Goal: Task Accomplishment & Management: Use online tool/utility

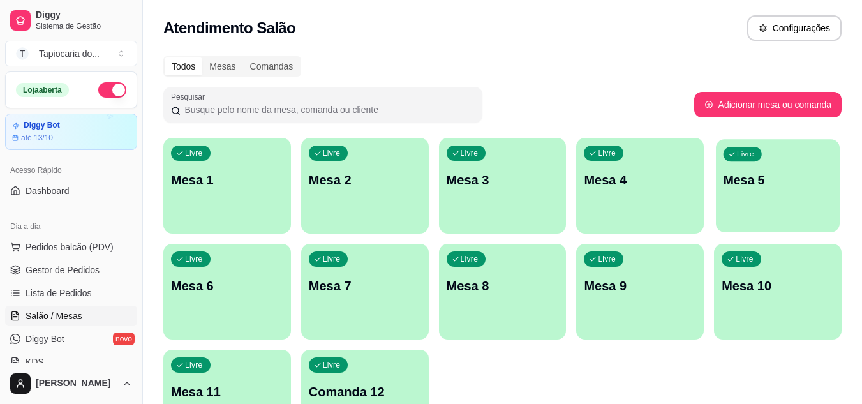
click at [755, 213] on div "Livre Mesa 5" at bounding box center [778, 178] width 124 height 78
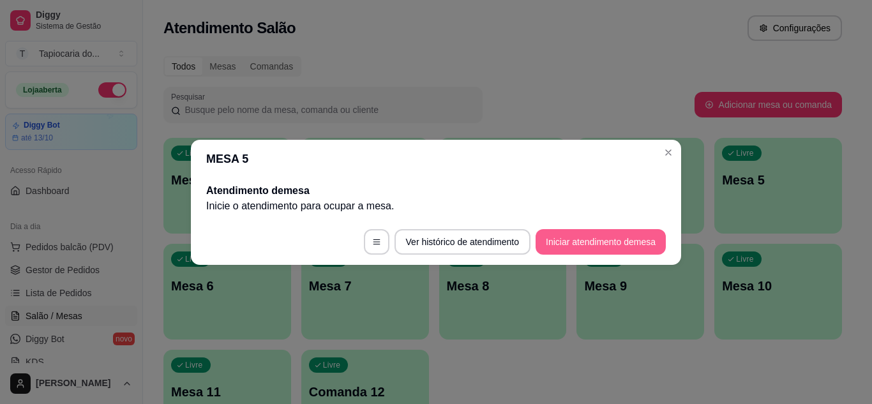
click at [595, 246] on button "Iniciar atendimento de mesa" at bounding box center [600, 242] width 130 height 26
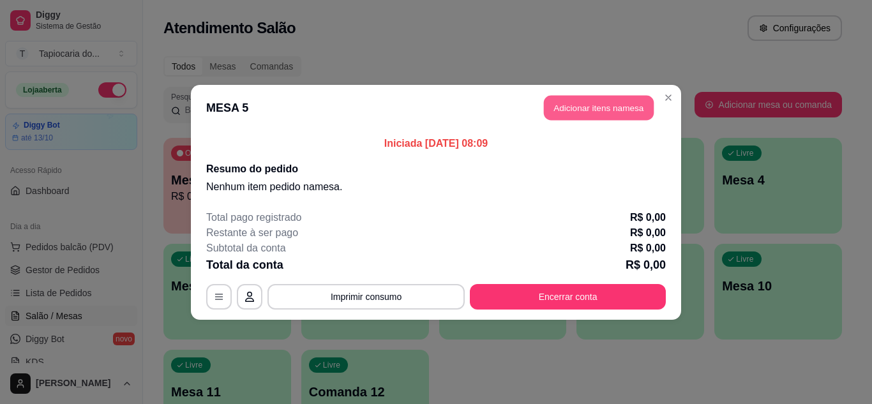
click at [623, 111] on button "Adicionar itens na mesa" at bounding box center [599, 107] width 110 height 25
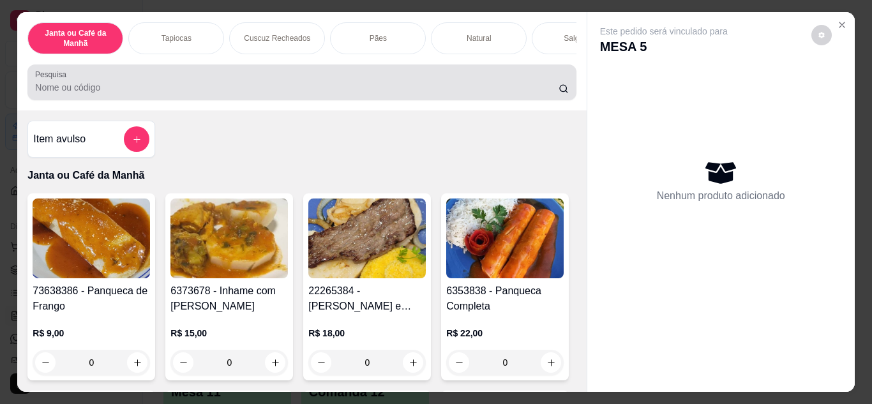
click at [137, 91] on input "Pesquisa" at bounding box center [296, 87] width 523 height 13
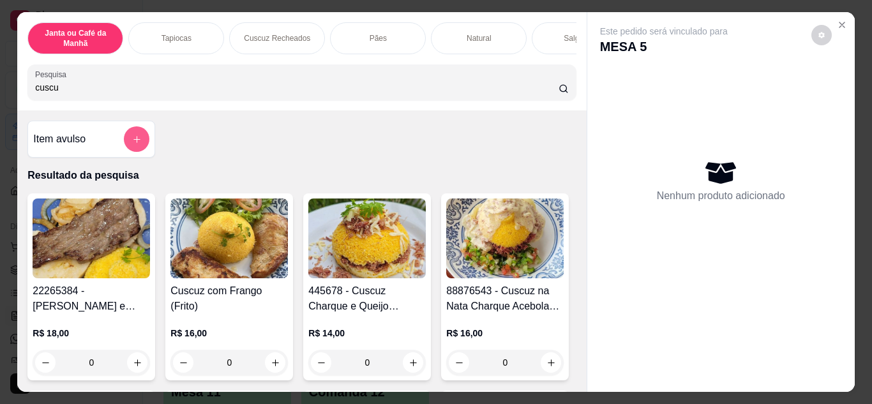
type input "cuscu"
click at [132, 139] on icon "add-separate-item" at bounding box center [137, 140] width 10 height 10
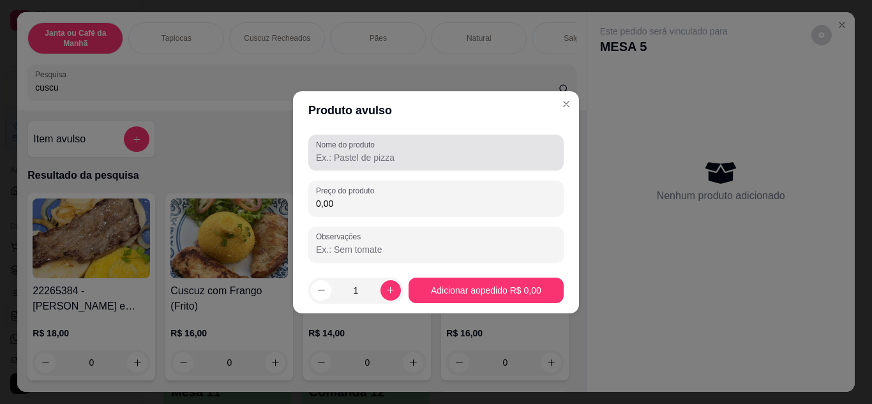
click at [351, 163] on input "Nome do produto" at bounding box center [436, 157] width 240 height 13
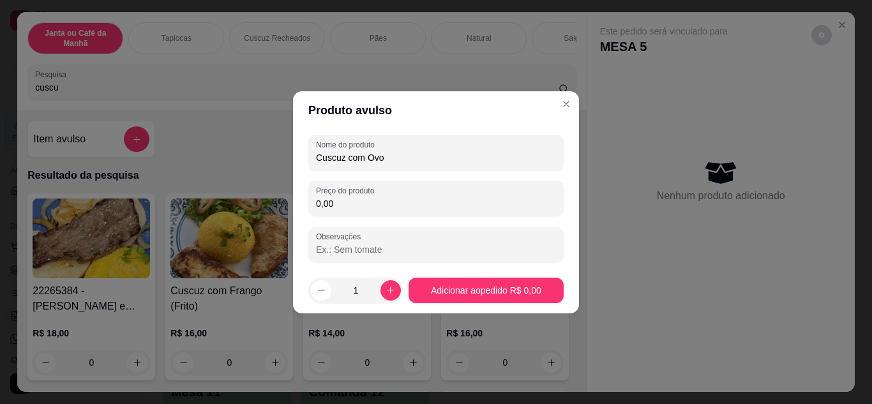
type input "Cuscuz com Ovo"
drag, startPoint x: 351, startPoint y: 179, endPoint x: 347, endPoint y: 200, distance: 22.0
click at [349, 191] on div "Nome do produto Cuscuz com Ovo Preço do produto 0,00 Observações" at bounding box center [435, 199] width 255 height 128
click at [347, 200] on input "0,00" at bounding box center [436, 203] width 240 height 13
type input "12,00"
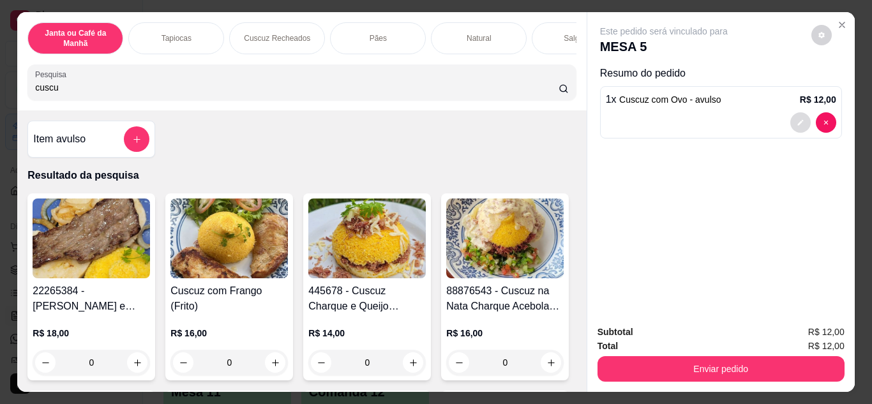
click at [796, 119] on icon "decrease-product-quantity" at bounding box center [800, 123] width 8 height 8
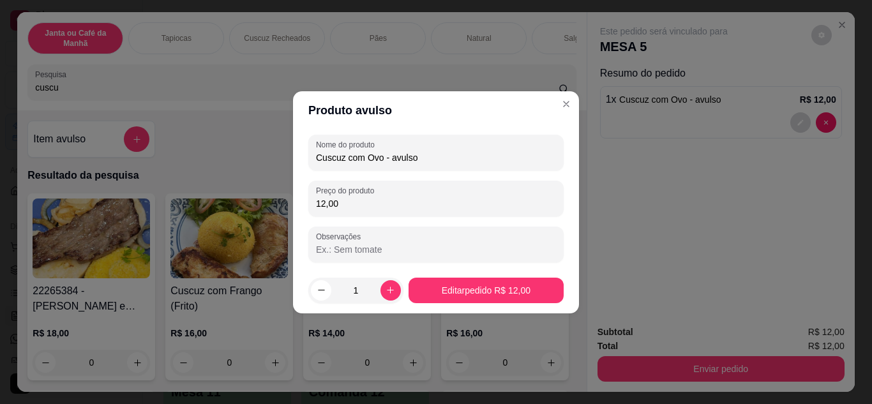
drag, startPoint x: 382, startPoint y: 161, endPoint x: 487, endPoint y: 169, distance: 105.6
click at [487, 169] on div "Nome do produto Cuscuz com Ovo - avulso" at bounding box center [435, 153] width 255 height 36
type input "Cuscuz com Ovo"
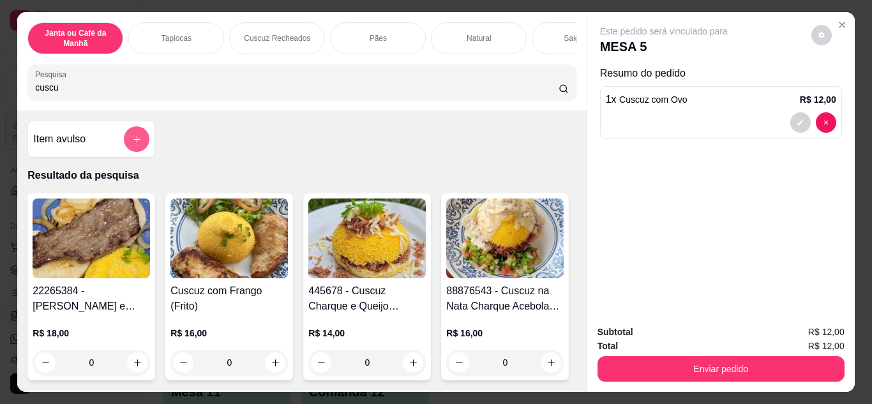
click at [131, 152] on button "add-separate-item" at bounding box center [137, 139] width 26 height 26
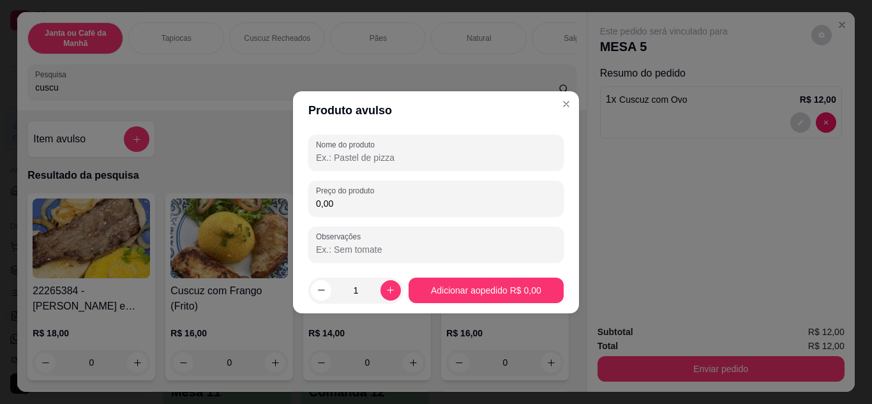
click at [376, 153] on input "Nome do produto" at bounding box center [436, 157] width 240 height 13
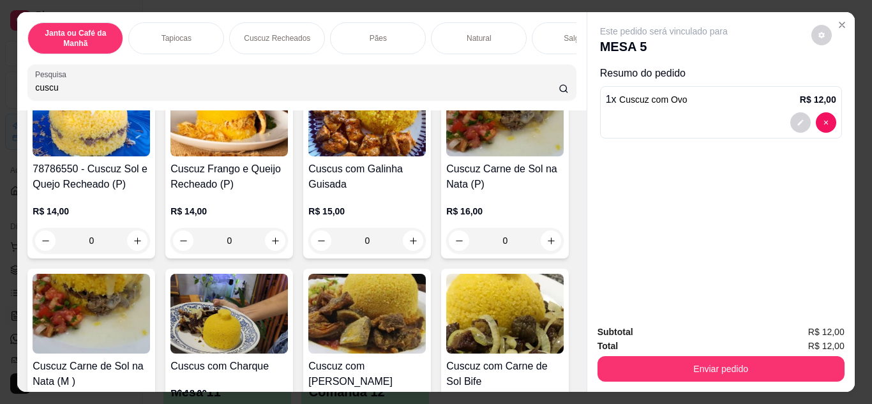
scroll to position [510, 0]
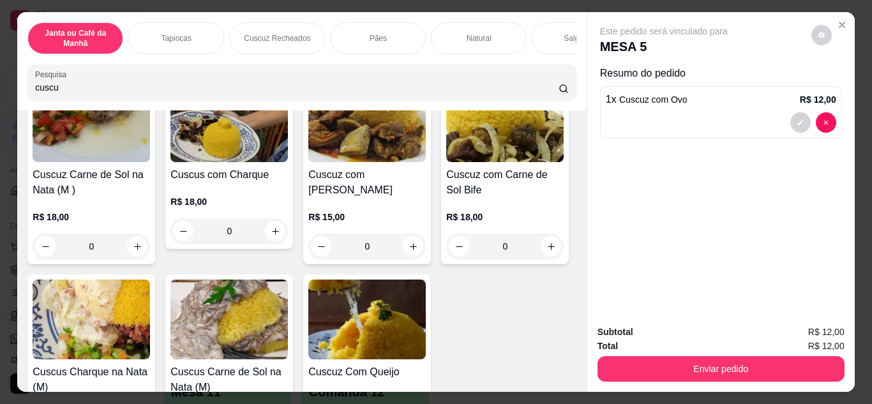
click at [403, 59] on button "increase-product-quantity" at bounding box center [413, 49] width 20 height 20
type input "1"
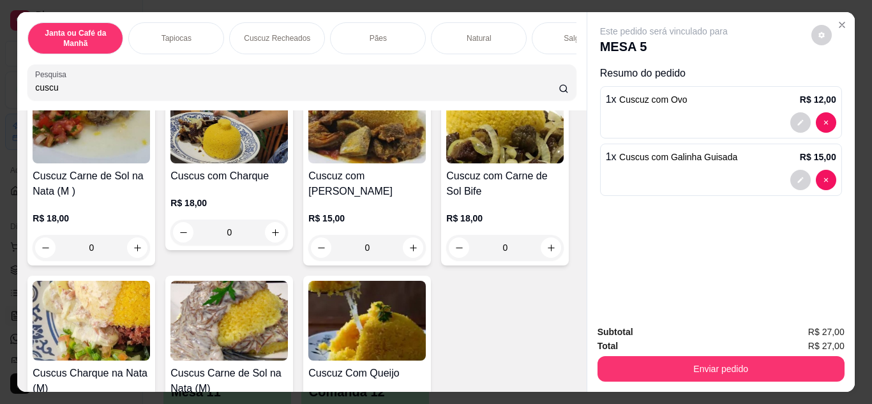
scroll to position [511, 0]
drag, startPoint x: 240, startPoint y: 94, endPoint x: 0, endPoint y: 97, distance: 239.9
click at [0, 97] on div "Janta ou Café da Manhã Tapiocas Cuscuz Recheados Pães Natural Salgados Tapiocas…" at bounding box center [436, 202] width 872 height 404
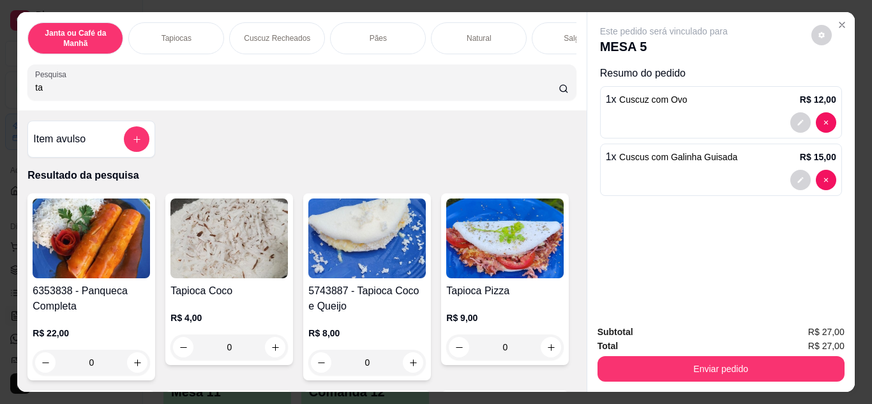
scroll to position [191, 0]
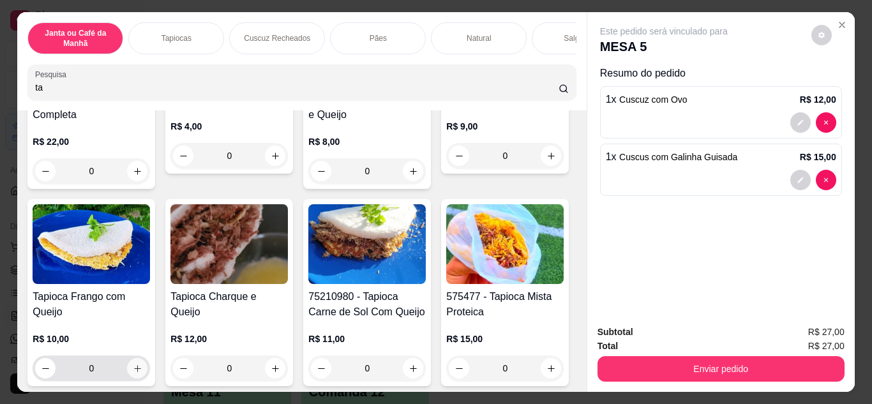
type input "ta"
click at [142, 372] on icon "increase-product-quantity" at bounding box center [138, 369] width 10 height 10
type input "1"
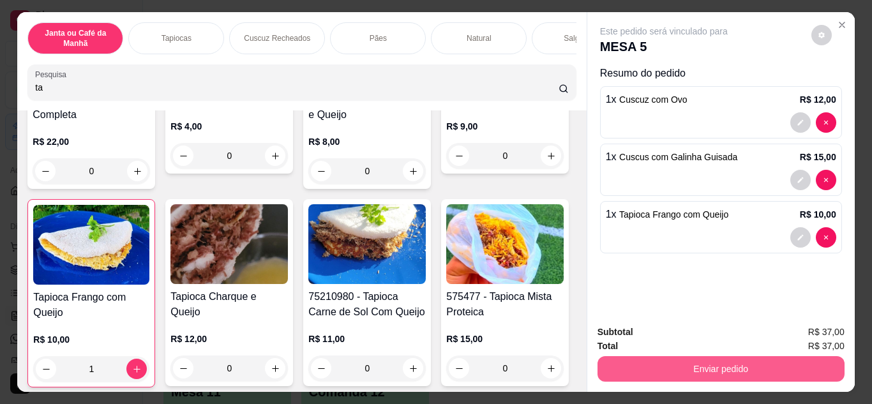
click at [750, 356] on button "Enviar pedido" at bounding box center [720, 369] width 247 height 26
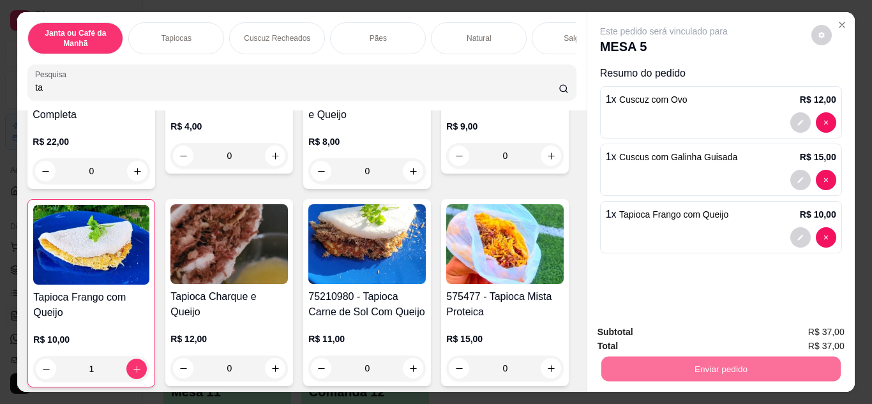
click at [795, 334] on button "Enviar pedido" at bounding box center [811, 333] width 72 height 24
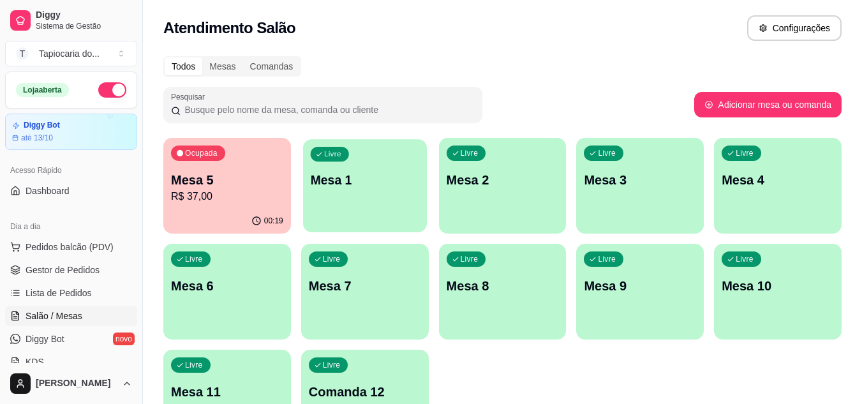
click at [355, 211] on div "Livre Mesa 1" at bounding box center [365, 178] width 124 height 78
click at [486, 47] on div "Atendimento Salão Configurações" at bounding box center [502, 24] width 719 height 48
click at [244, 182] on p "Mesa 5" at bounding box center [227, 180] width 112 height 18
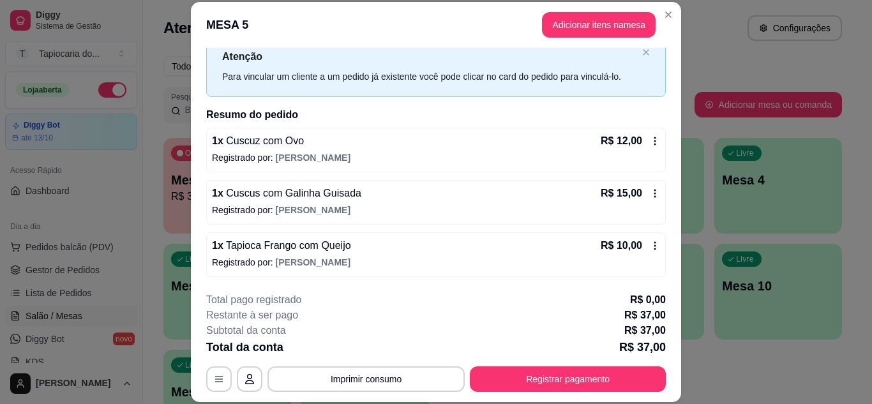
scroll to position [39, 0]
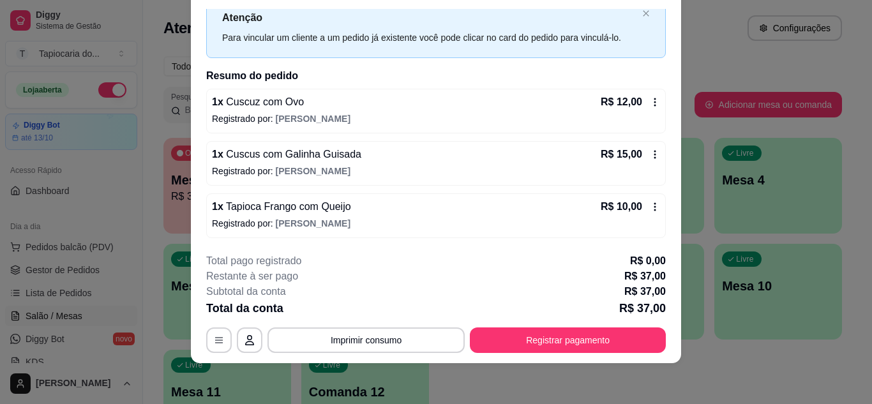
click at [480, 93] on div "1 x Cuscuz com Ovo R$ 12,00 Registrado por: [PERSON_NAME]" at bounding box center [435, 111] width 459 height 45
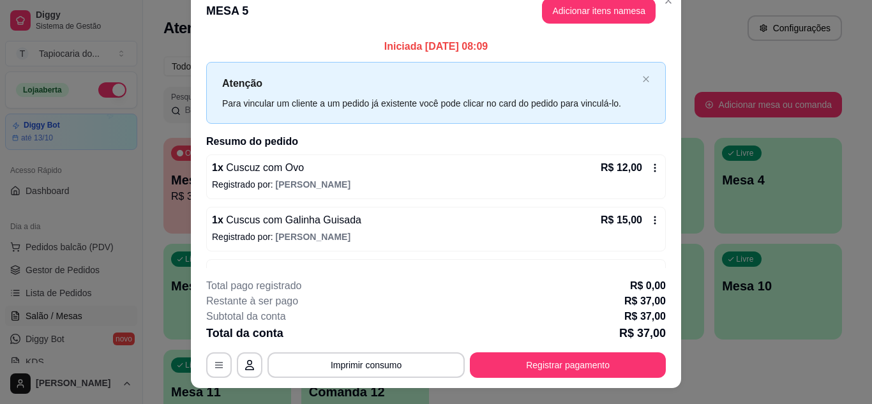
scroll to position [0, 0]
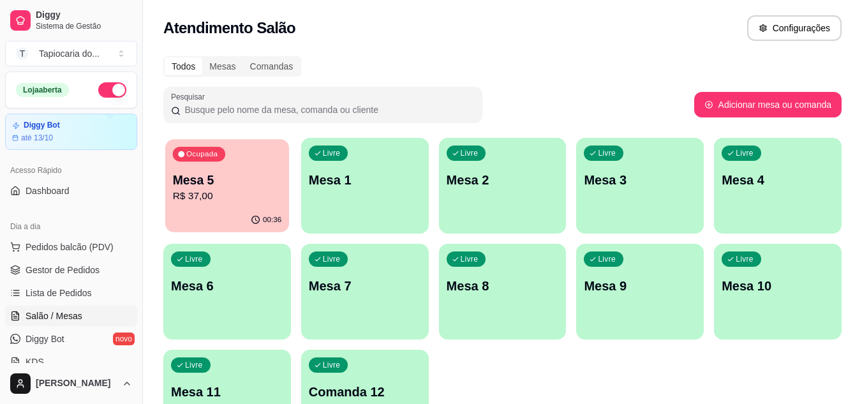
click at [239, 188] on div "Mesa 5 R$ 37,00" at bounding box center [227, 188] width 109 height 32
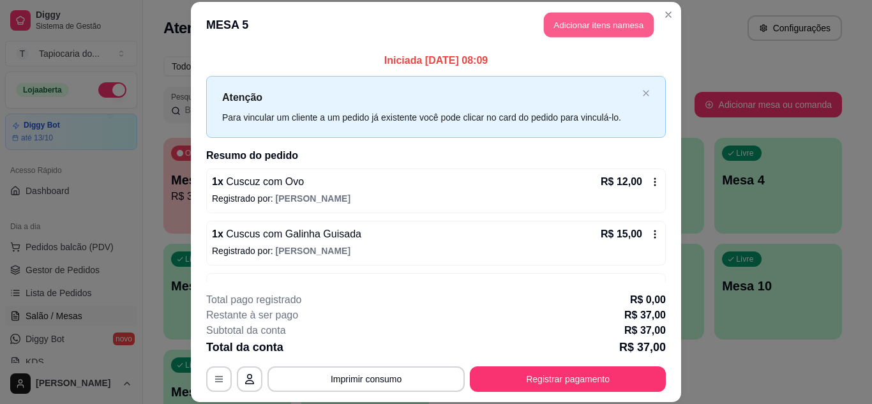
click at [594, 27] on button "Adicionar itens na mesa" at bounding box center [599, 25] width 110 height 25
click at [378, 90] on input "Pesquisa" at bounding box center [296, 87] width 523 height 13
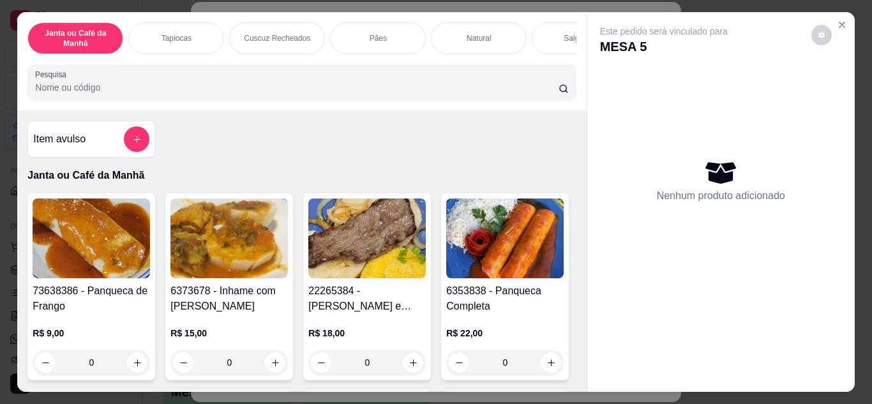
type input "A"
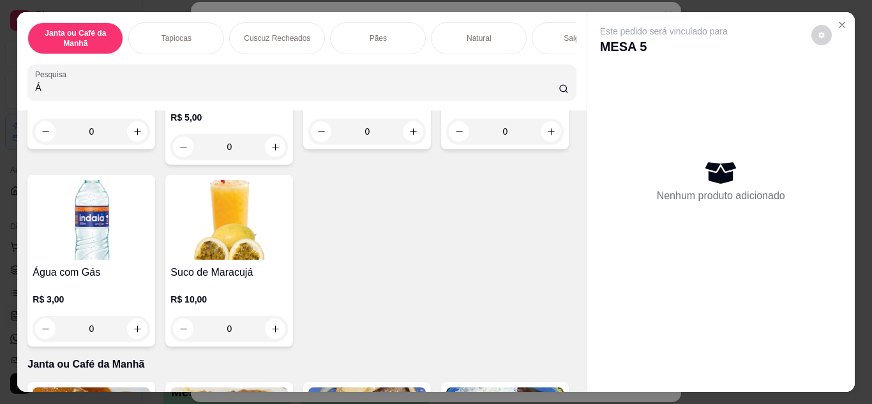
scroll to position [319, 0]
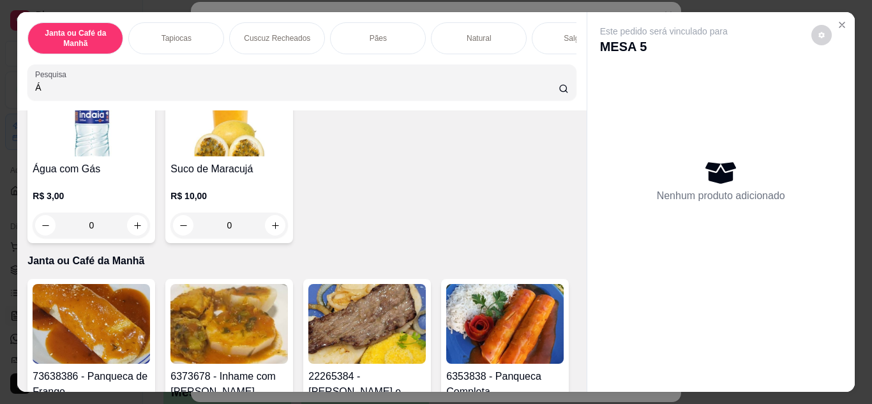
type input "Á"
click at [546, 33] on icon "increase-product-quantity" at bounding box center [551, 29] width 10 height 10
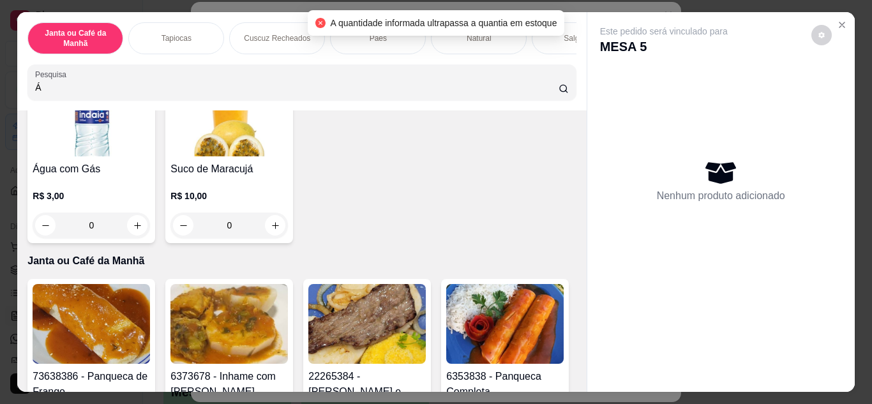
scroll to position [0, 0]
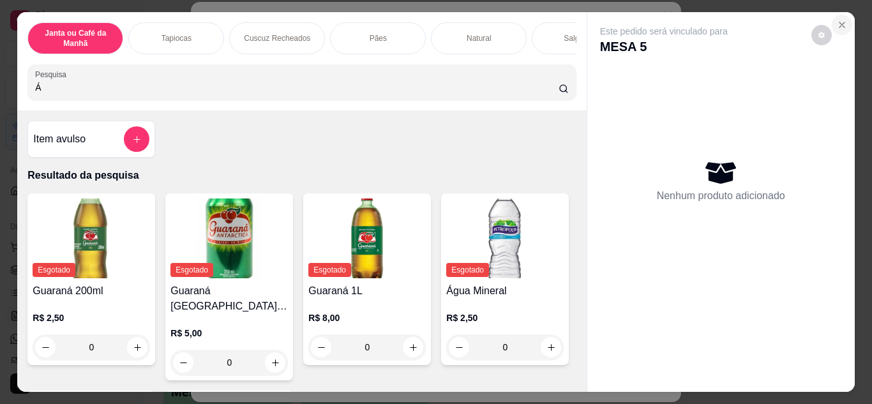
click at [836, 15] on button "Close" at bounding box center [841, 25] width 20 height 20
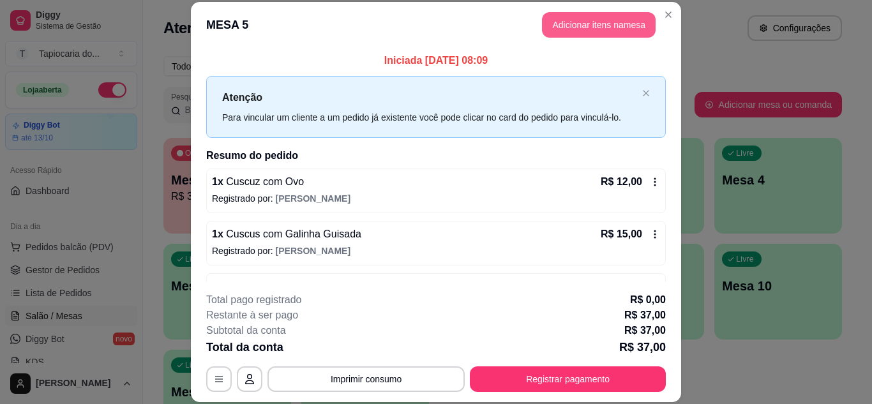
click at [613, 26] on button "Adicionar itens na mesa" at bounding box center [599, 25] width 114 height 26
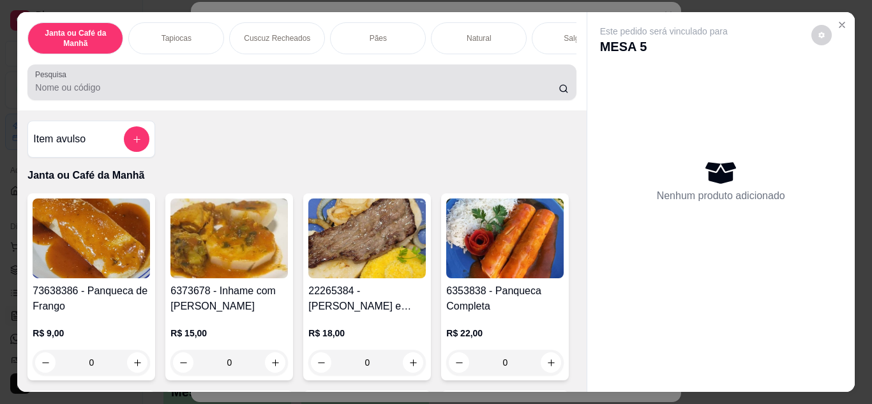
click at [352, 86] on input "Pesquisa" at bounding box center [296, 87] width 523 height 13
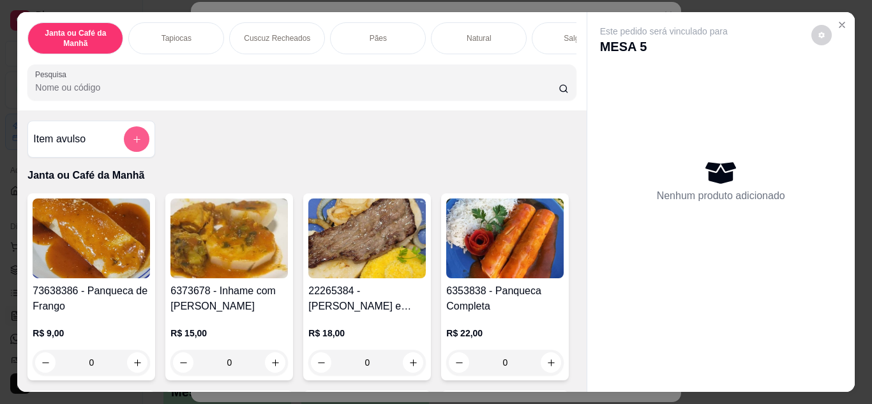
click at [144, 144] on button "add-separate-item" at bounding box center [137, 139] width 26 height 26
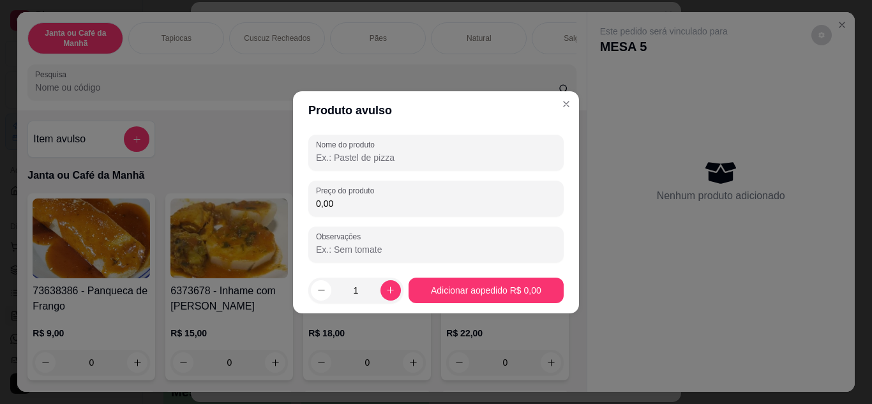
click at [329, 154] on input "Nome do produto" at bounding box center [436, 157] width 240 height 13
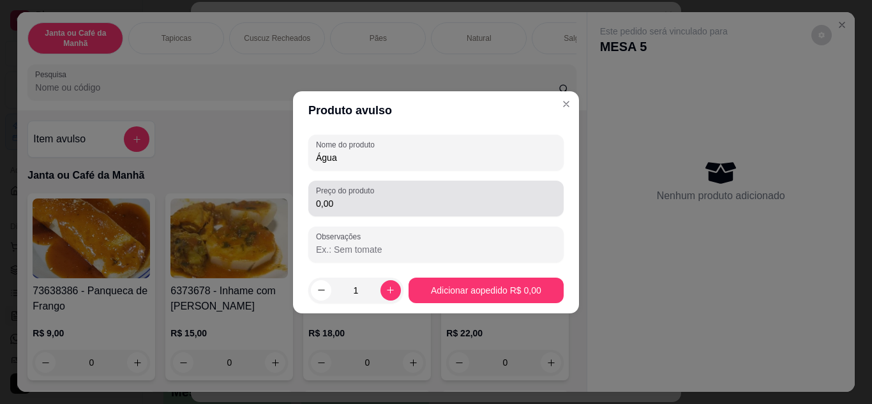
type input "Água"
click at [371, 214] on div "Preço do produto 0,00" at bounding box center [435, 199] width 255 height 36
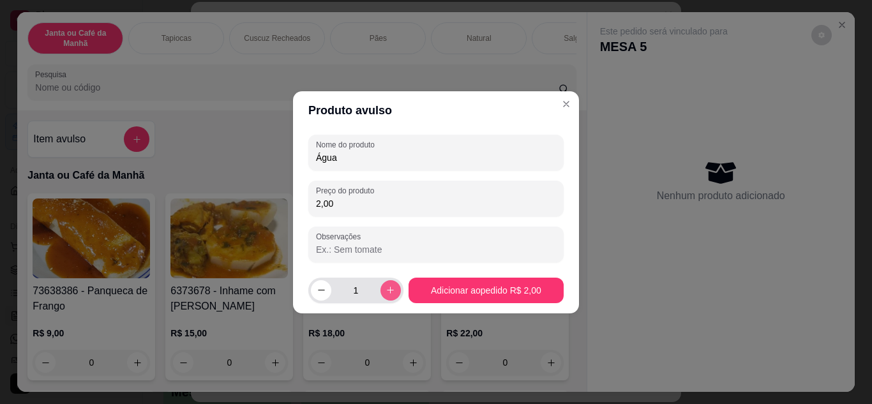
type input "2,00"
click at [387, 288] on icon "increase-product-quantity" at bounding box center [390, 290] width 10 height 10
type input "2"
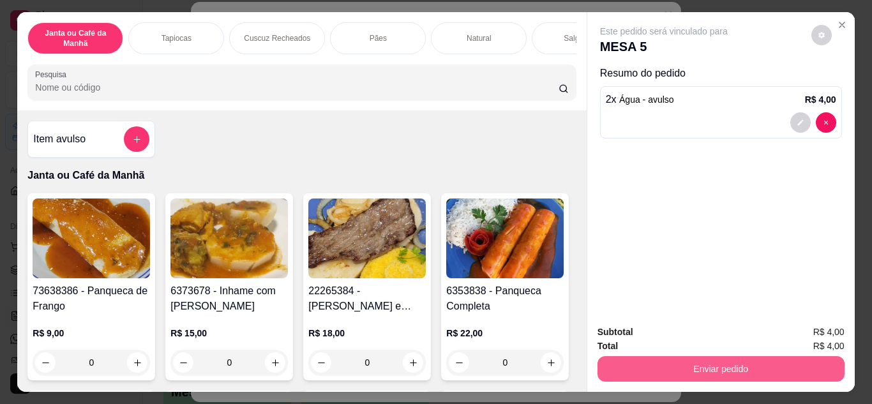
click at [797, 373] on button "Enviar pedido" at bounding box center [720, 369] width 247 height 26
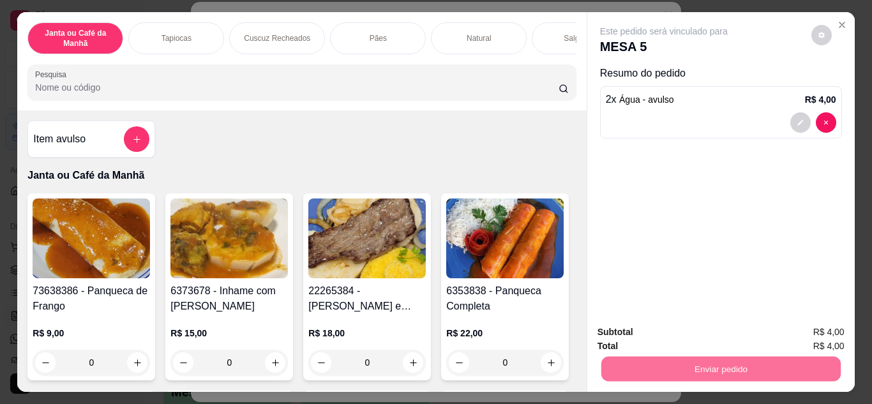
click at [754, 331] on button "Registrar cliente" at bounding box center [725, 333] width 84 height 24
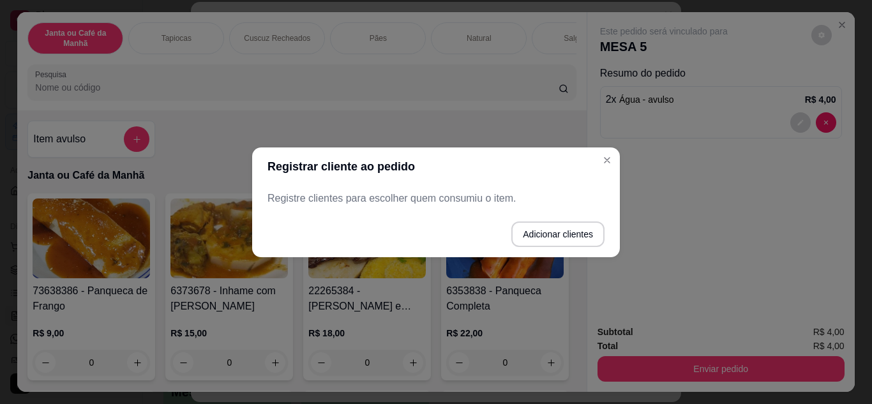
click at [598, 153] on header "Registrar cliente ao pedido" at bounding box center [436, 166] width 368 height 38
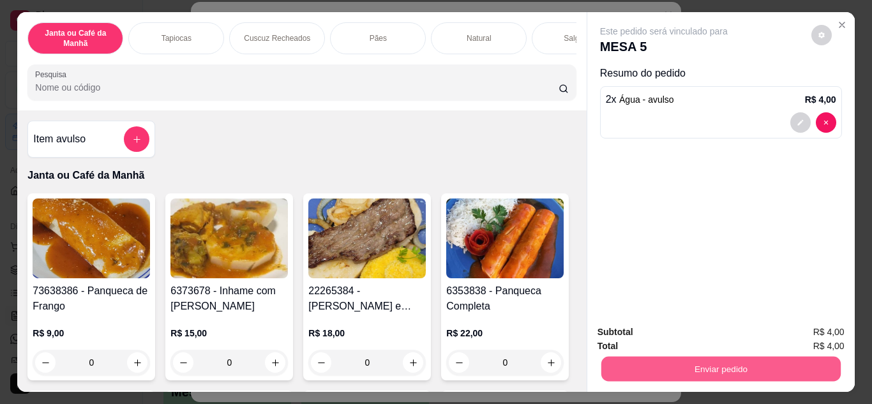
click at [771, 368] on button "Enviar pedido" at bounding box center [719, 369] width 239 height 25
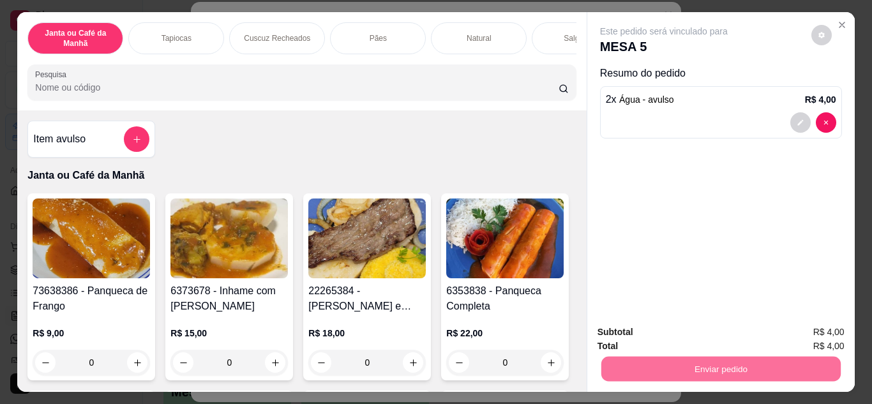
click at [836, 331] on button "Enviar pedido" at bounding box center [811, 333] width 72 height 24
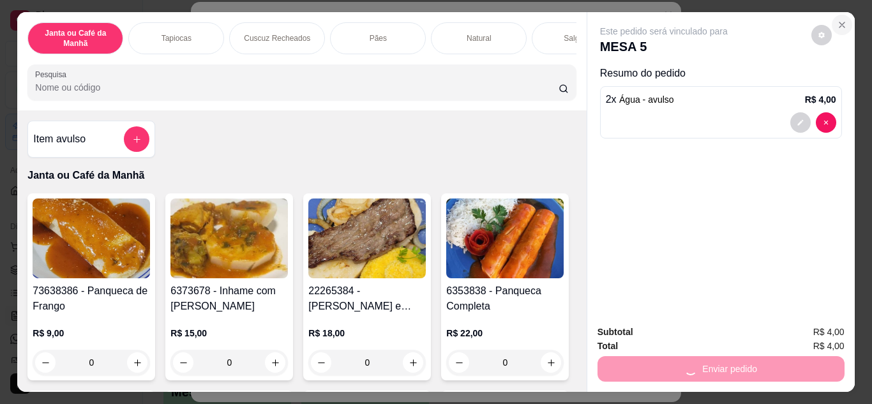
click at [836, 26] on button "Close" at bounding box center [841, 25] width 20 height 20
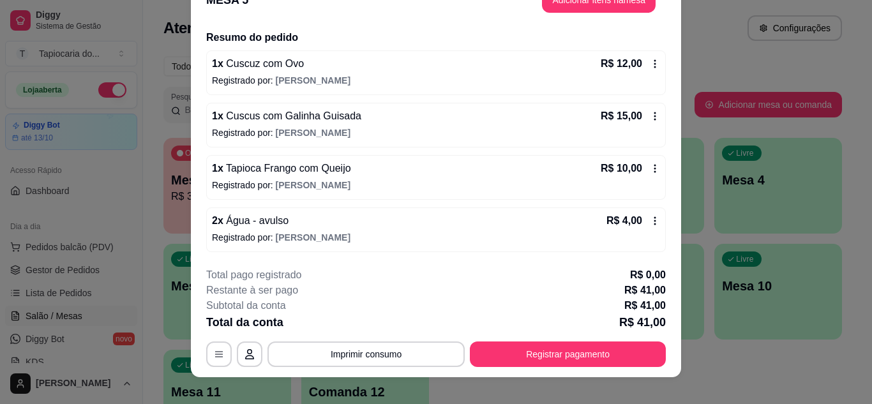
scroll to position [39, 0]
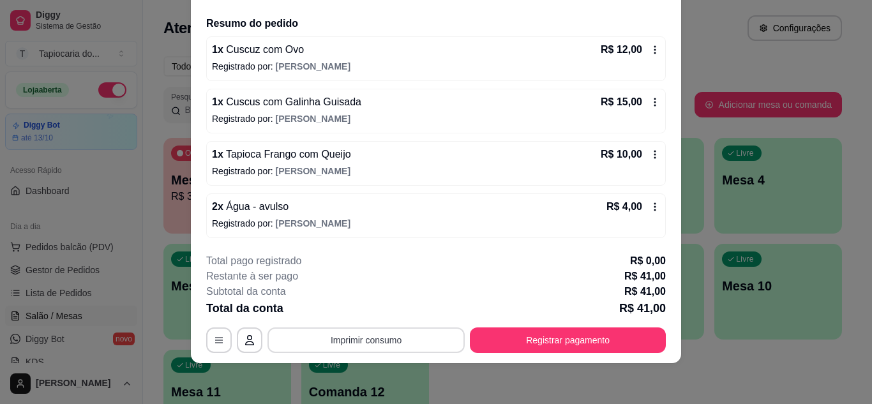
click at [371, 336] on button "Imprimir consumo" at bounding box center [365, 340] width 197 height 26
click at [372, 310] on button "Impressora" at bounding box center [364, 311] width 89 height 20
click at [378, 341] on button "Imprimir consumo" at bounding box center [365, 340] width 197 height 26
click at [381, 305] on button "Impressora" at bounding box center [364, 311] width 89 height 20
click at [391, 348] on button "Imprimir consumo" at bounding box center [365, 340] width 197 height 26
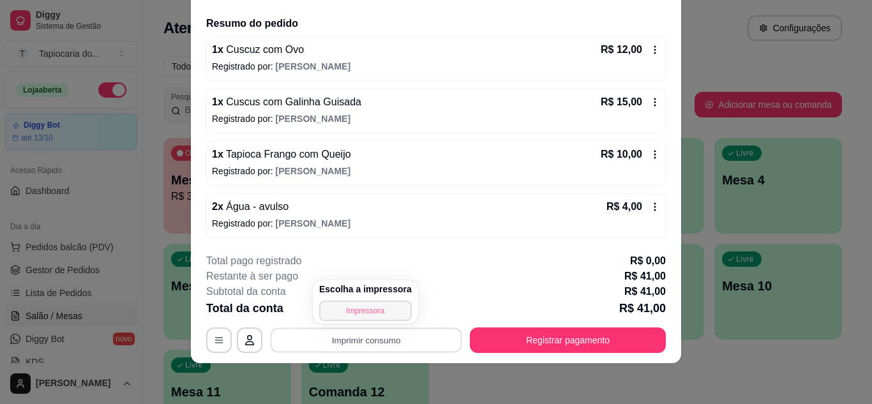
click at [360, 304] on button "Impressora" at bounding box center [365, 311] width 93 height 20
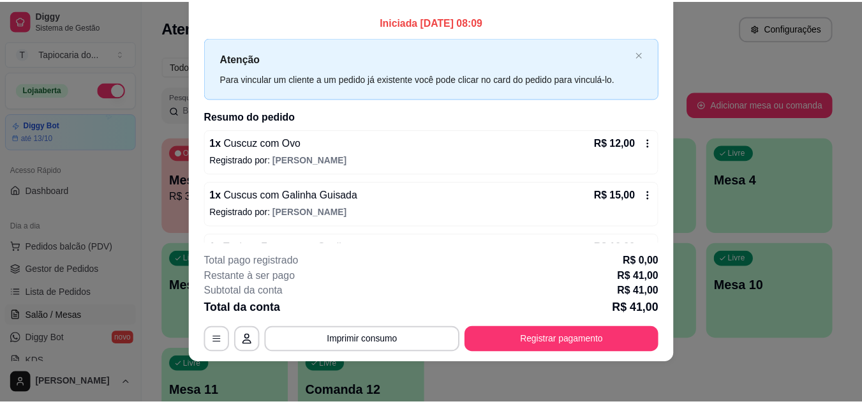
scroll to position [0, 0]
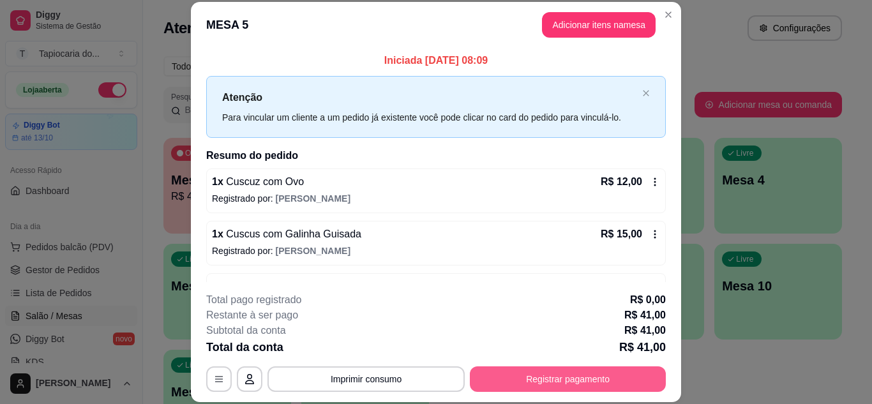
click at [602, 379] on button "Registrar pagamento" at bounding box center [568, 379] width 196 height 26
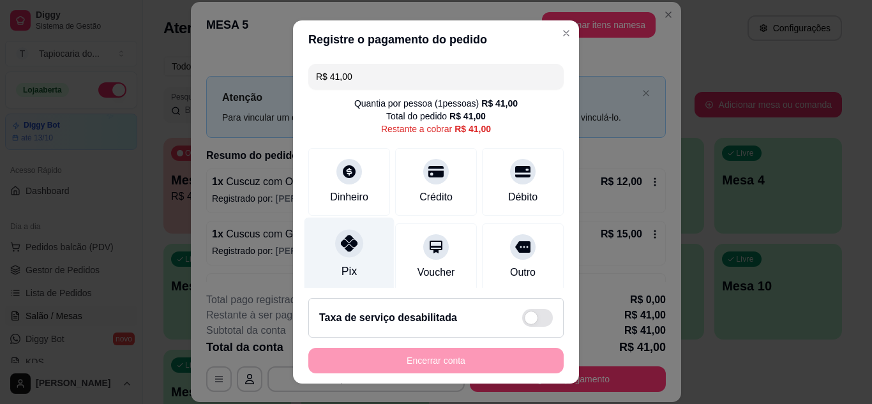
click at [348, 250] on icon at bounding box center [349, 243] width 17 height 17
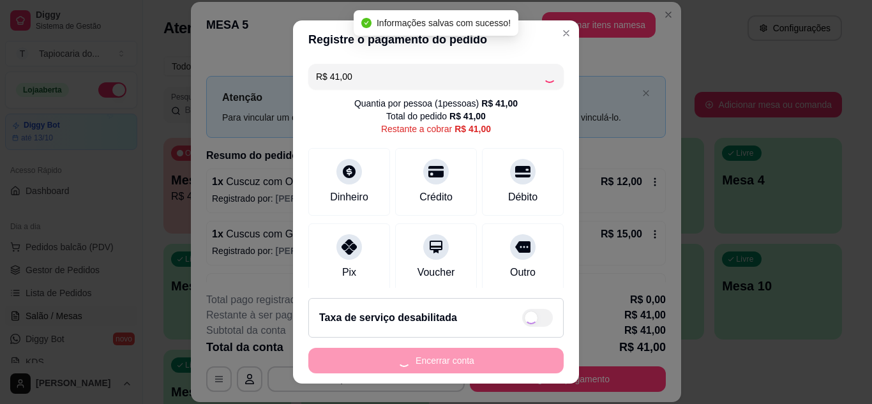
type input "R$ 0,00"
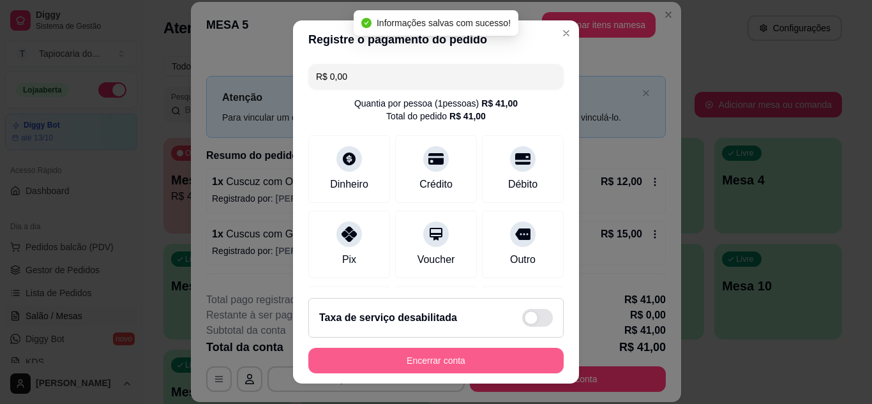
click at [473, 360] on button "Encerrar conta" at bounding box center [435, 361] width 255 height 26
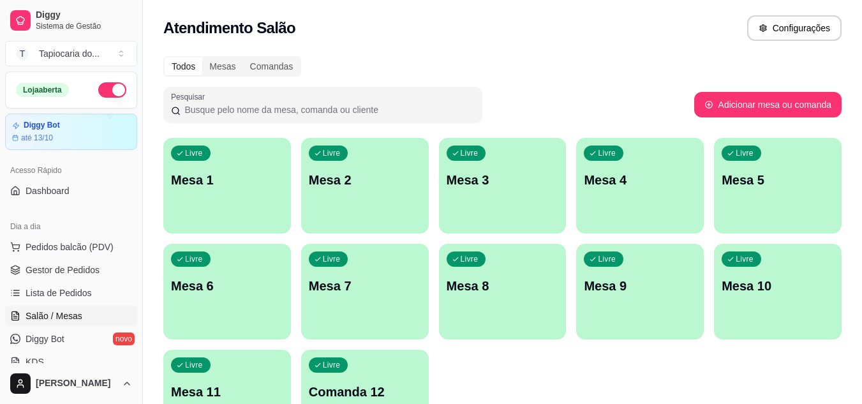
click at [405, 20] on div "Atendimento Salão Configurações" at bounding box center [502, 28] width 678 height 26
click at [379, 29] on div "Atendimento Salão Configurações" at bounding box center [502, 28] width 678 height 26
click at [665, 65] on div "Todos Mesas Comandas" at bounding box center [502, 66] width 678 height 20
click at [41, 269] on span "Gestor de Pedidos" at bounding box center [63, 270] width 74 height 13
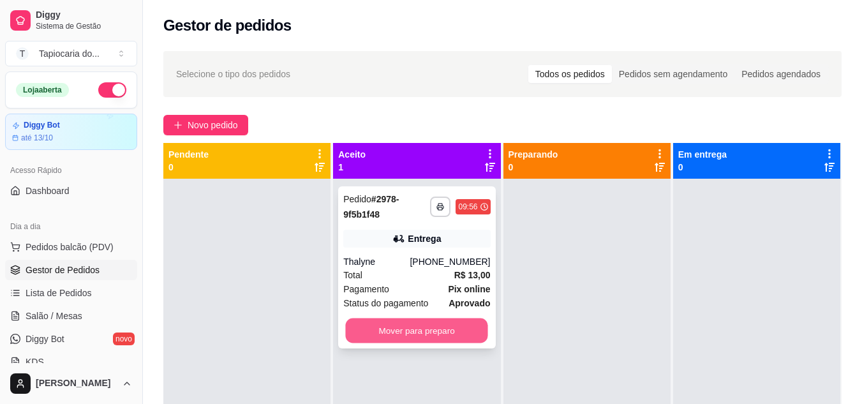
click at [415, 335] on button "Mover para preparo" at bounding box center [417, 330] width 142 height 25
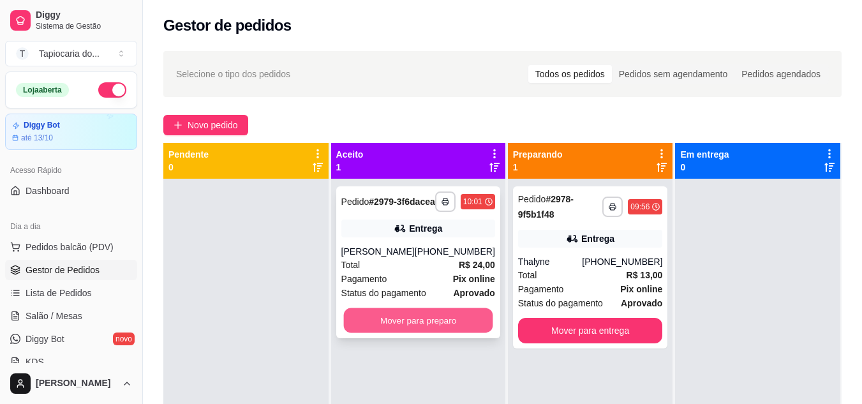
click at [448, 327] on button "Mover para preparo" at bounding box center [417, 320] width 149 height 25
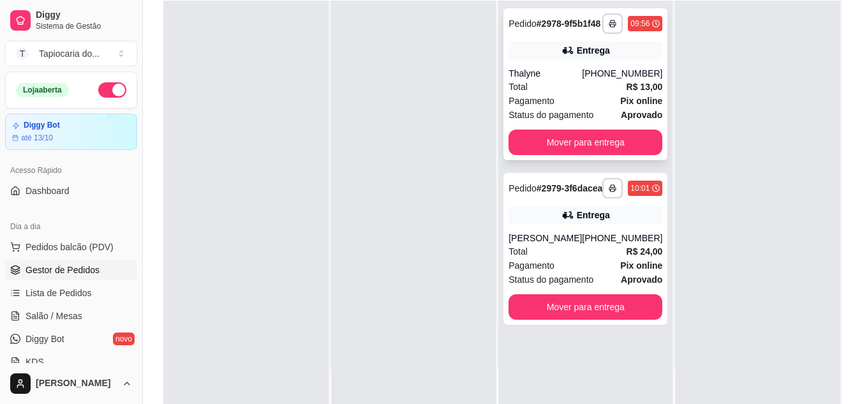
scroll to position [195, 0]
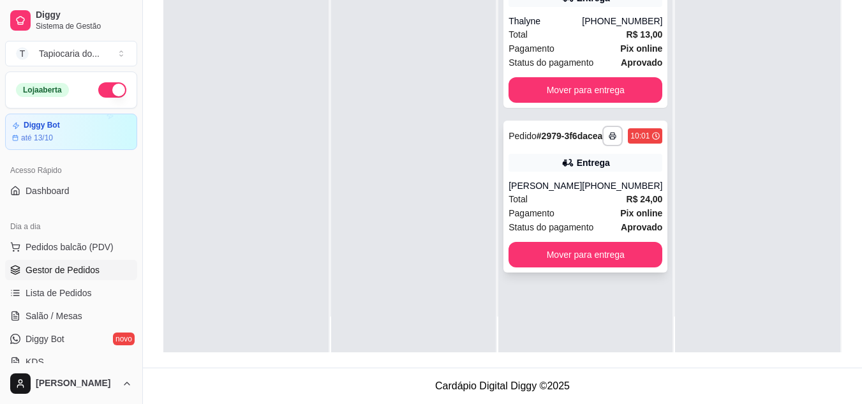
click at [605, 220] on div "Pagamento Pix online" at bounding box center [586, 213] width 154 height 14
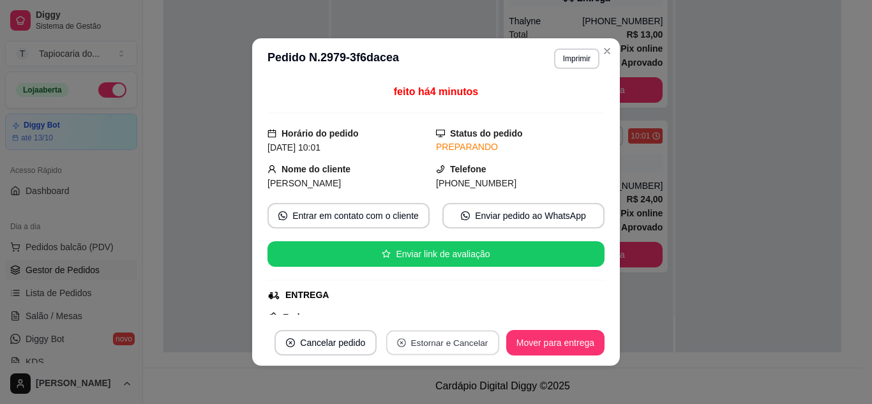
click at [445, 343] on button "Estornar e Cancelar" at bounding box center [442, 343] width 113 height 25
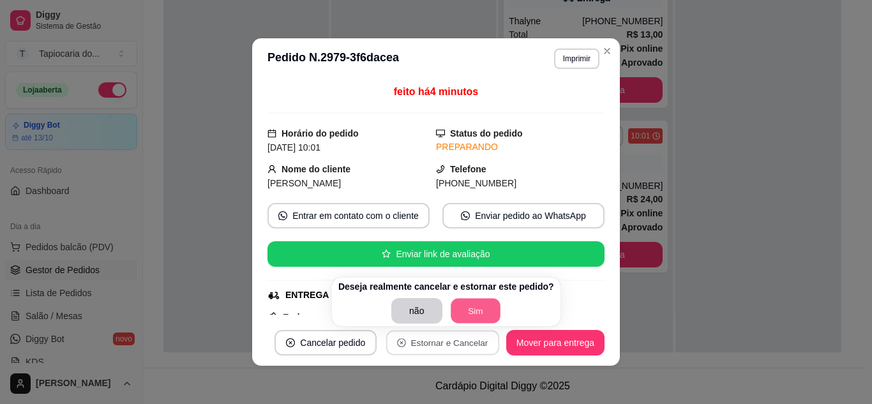
click at [472, 313] on button "Sim" at bounding box center [475, 311] width 50 height 25
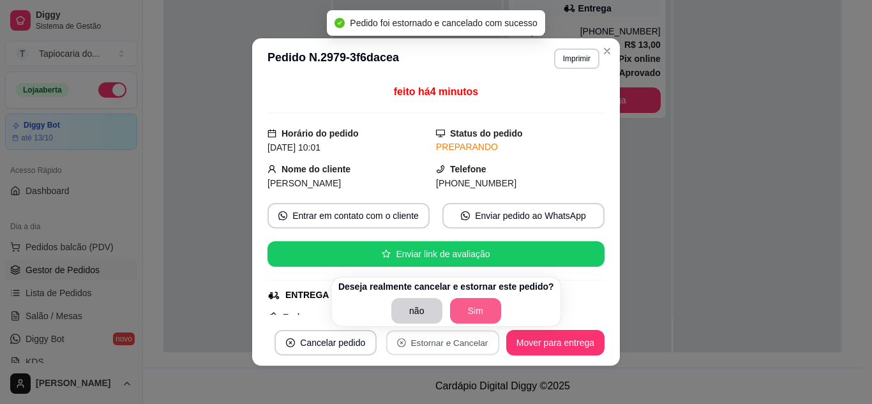
click at [469, 312] on button "Sim" at bounding box center [475, 311] width 51 height 26
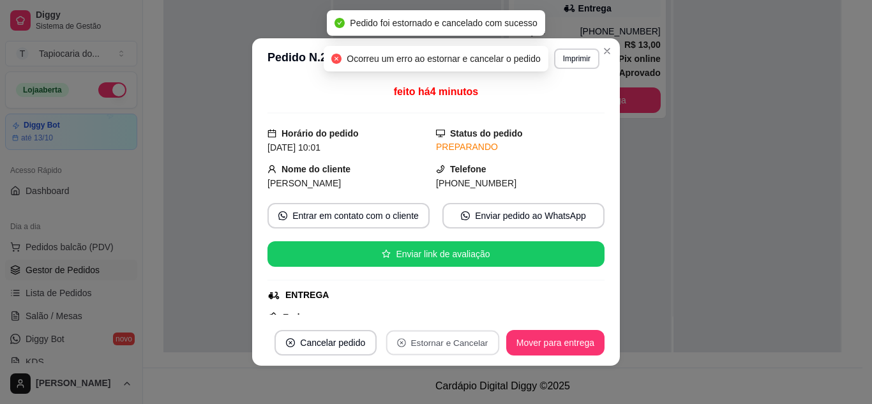
click at [556, 274] on div "feito há 4 minutos Horário do pedido [DATE] 10:01 Status do pedido PREPARANDO N…" at bounding box center [435, 199] width 337 height 230
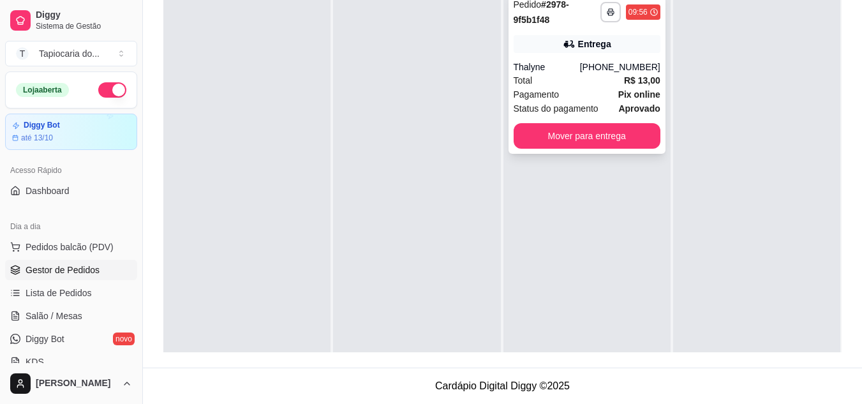
scroll to position [0, 0]
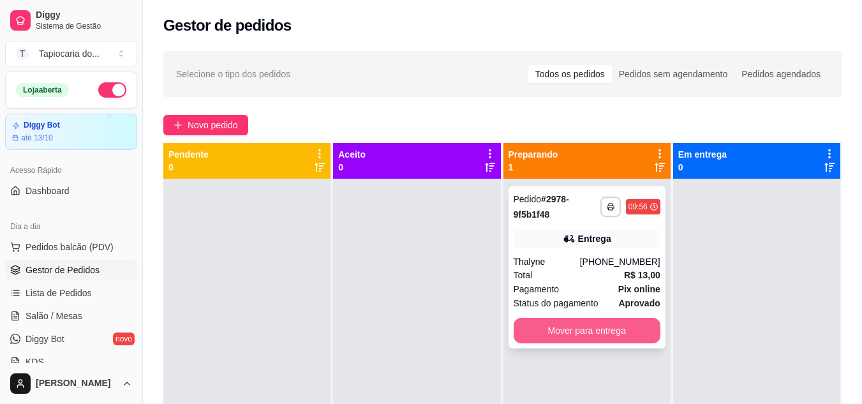
click at [613, 339] on button "Mover para entrega" at bounding box center [587, 331] width 147 height 26
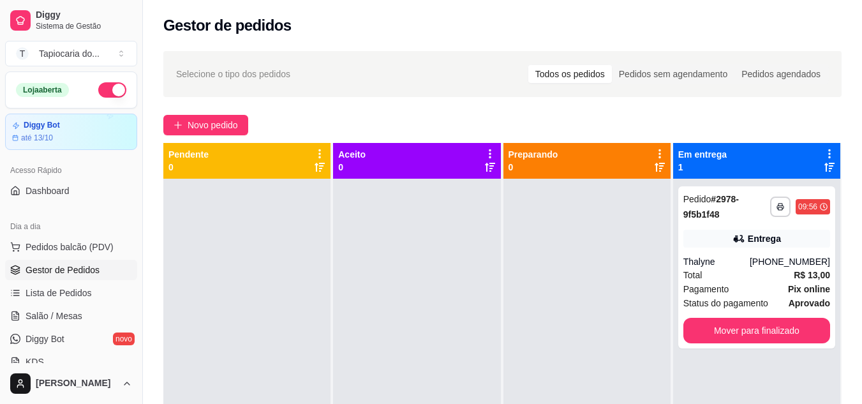
drag, startPoint x: 105, startPoint y: 94, endPoint x: 156, endPoint y: 10, distance: 97.9
click at [105, 93] on button "button" at bounding box center [112, 89] width 28 height 15
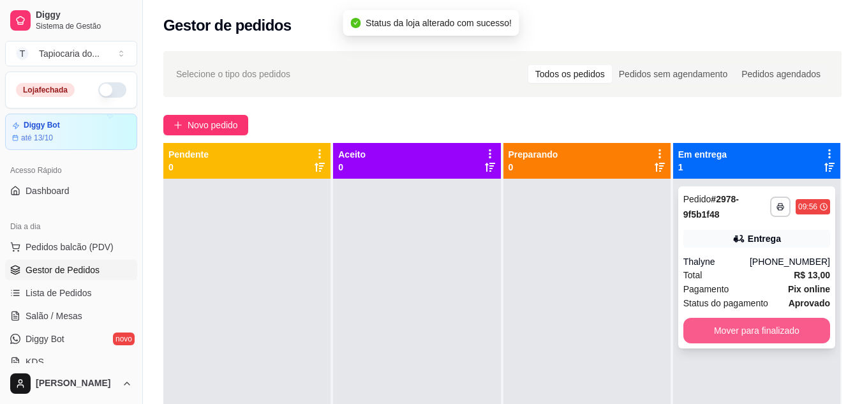
click at [774, 332] on button "Mover para finalizado" at bounding box center [756, 331] width 147 height 26
